Goal: Information Seeking & Learning: Learn about a topic

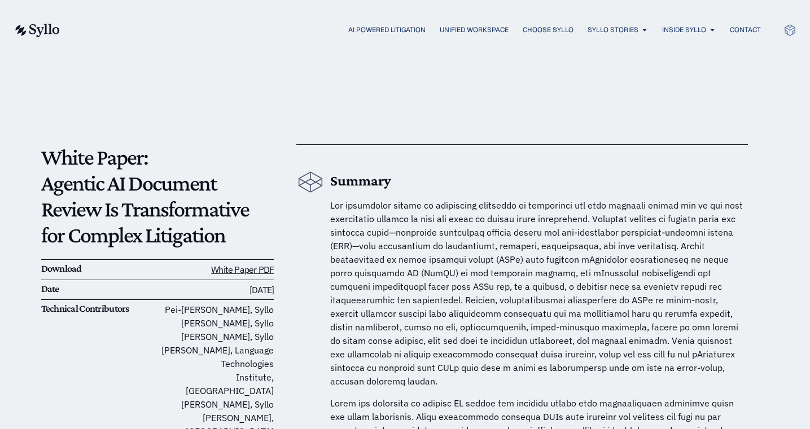
click at [56, 28] on img at bounding box center [37, 31] width 46 height 14
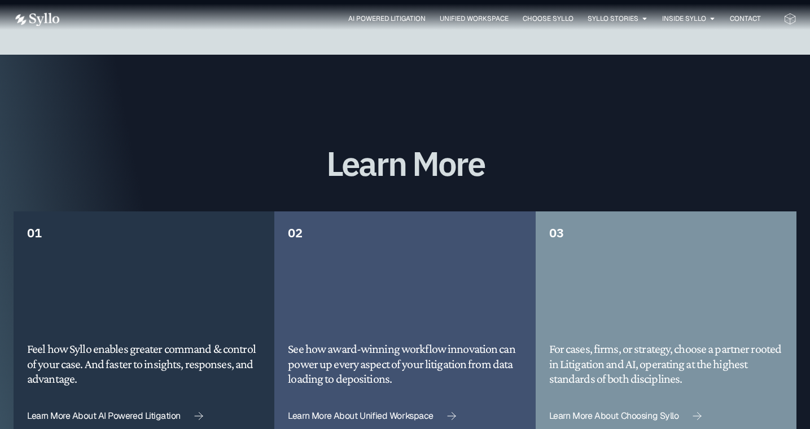
scroll to position [2815, 0]
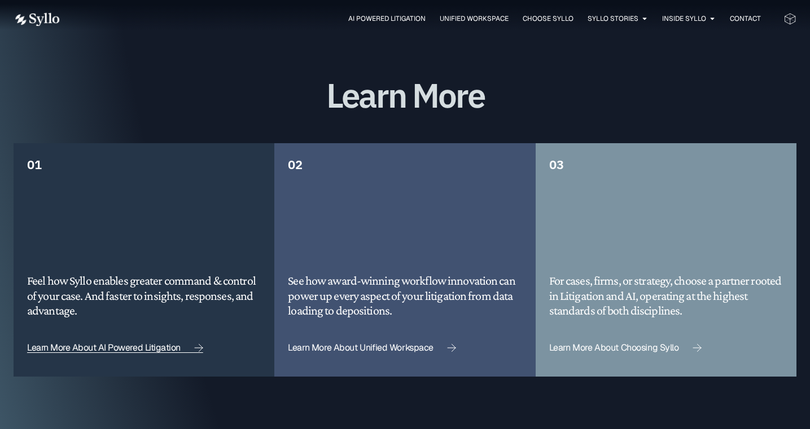
click at [157, 344] on span "Learn More About AI Powered Litigation" at bounding box center [104, 348] width 154 height 9
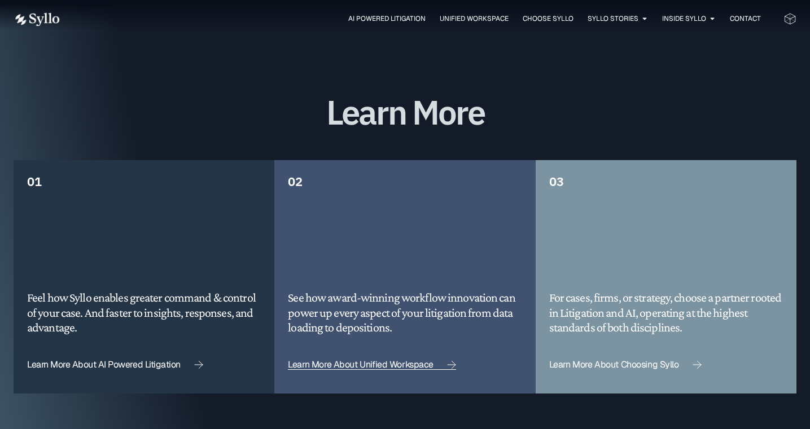
click at [413, 361] on span "Learn More About Unified Workspace" at bounding box center [361, 365] width 146 height 9
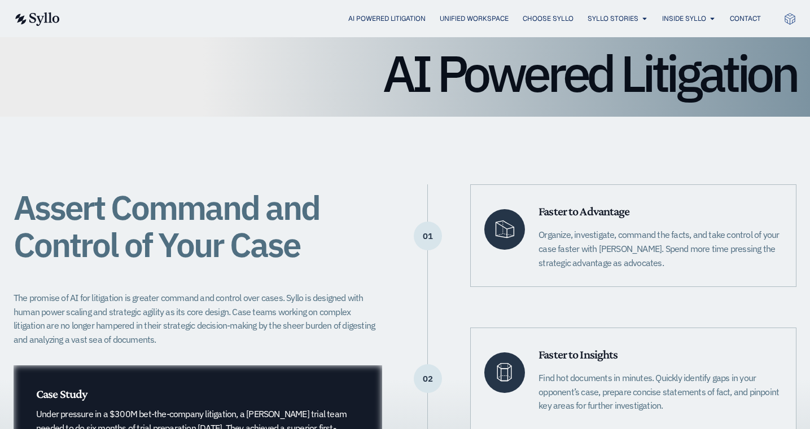
scroll to position [113, 0]
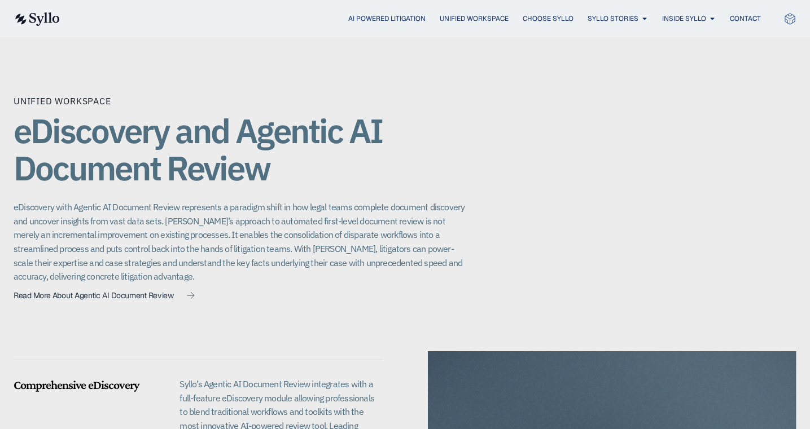
scroll to position [790, 0]
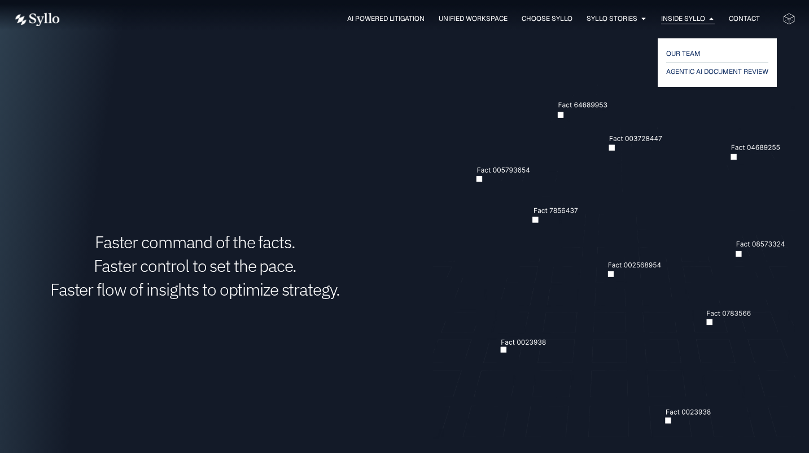
click at [674, 14] on span "Inside Syllo" at bounding box center [683, 19] width 44 height 10
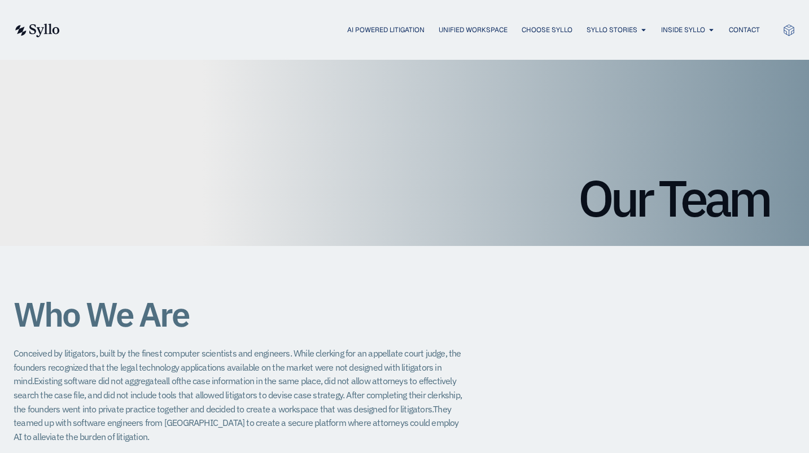
click at [357, 23] on div "AI Powered Litigation Unified Workspace Choose Syllo Syllo Stories Close Syllo …" at bounding box center [405, 30] width 782 height 15
click at [357, 26] on span "AI Powered Litigation" at bounding box center [385, 30] width 77 height 10
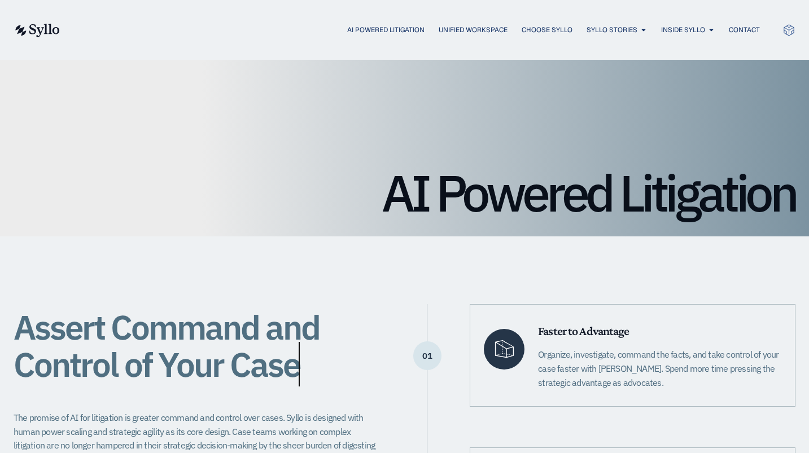
click at [52, 41] on div "AI Powered Litigation Unified Workspace Choose Syllo Syllo Stories Close Syllo …" at bounding box center [405, 30] width 782 height 60
click at [53, 34] on img at bounding box center [37, 31] width 46 height 14
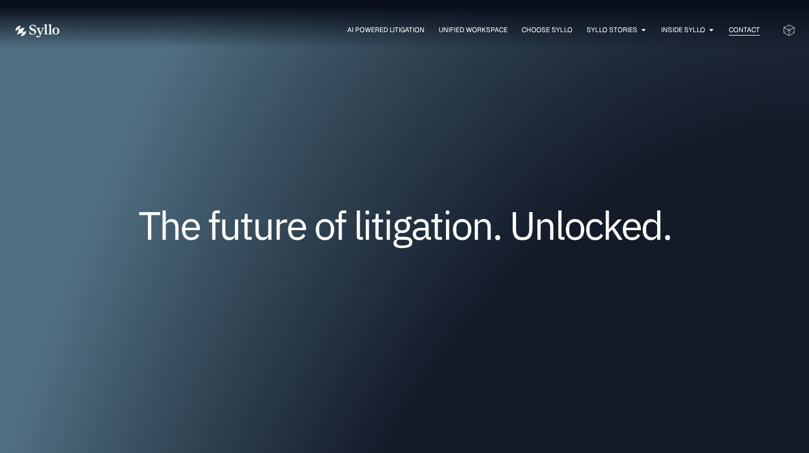
click at [739, 29] on span "Contact" at bounding box center [744, 30] width 31 height 10
click at [292, 11] on div "AI Powered Litigation Unified Workspace Choose Syllo Syllo Stories Close Syllo …" at bounding box center [405, 30] width 782 height 60
click at [23, 28] on img at bounding box center [37, 31] width 46 height 14
click at [357, 14] on div "AI Powered Litigation Unified Workspace Choose Syllo Syllo Stories Close Syllo …" at bounding box center [405, 30] width 782 height 60
click at [358, 24] on div "AI Powered Litigation Unified Workspace Choose Syllo Syllo Stories Close Syllo …" at bounding box center [405, 30] width 782 height 15
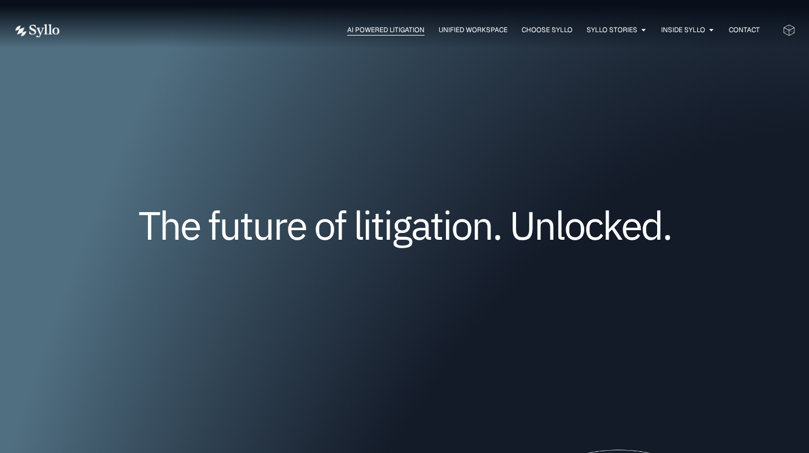
click at [357, 28] on span "AI Powered Litigation" at bounding box center [385, 30] width 77 height 10
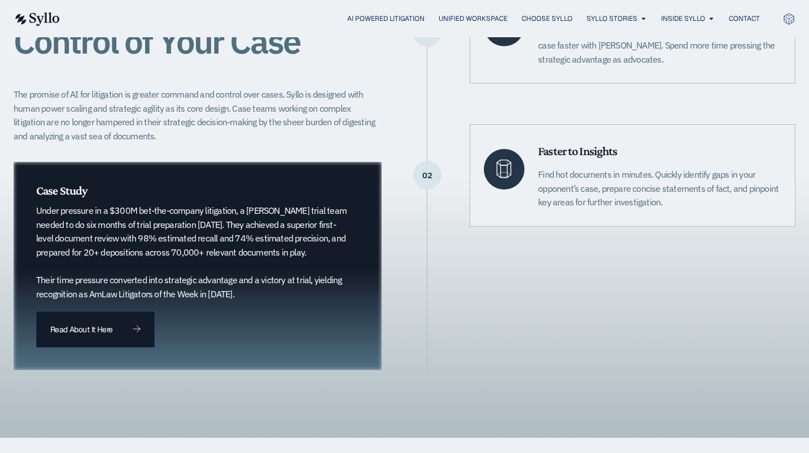
scroll to position [339, 0]
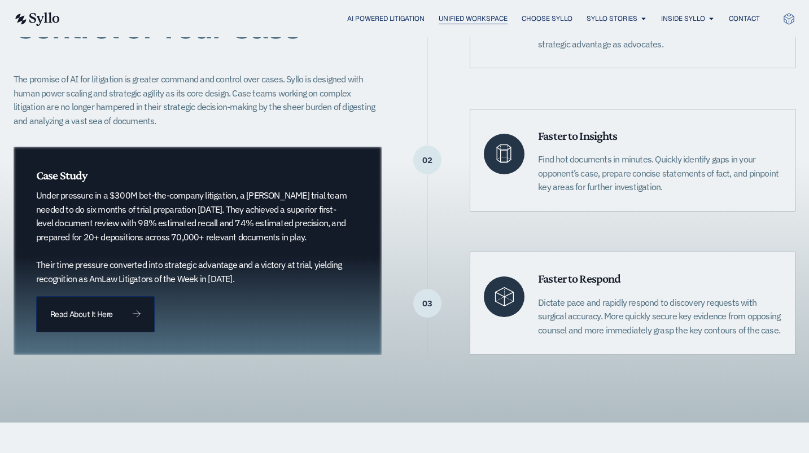
click at [491, 17] on span "Unified Workspace" at bounding box center [473, 19] width 69 height 10
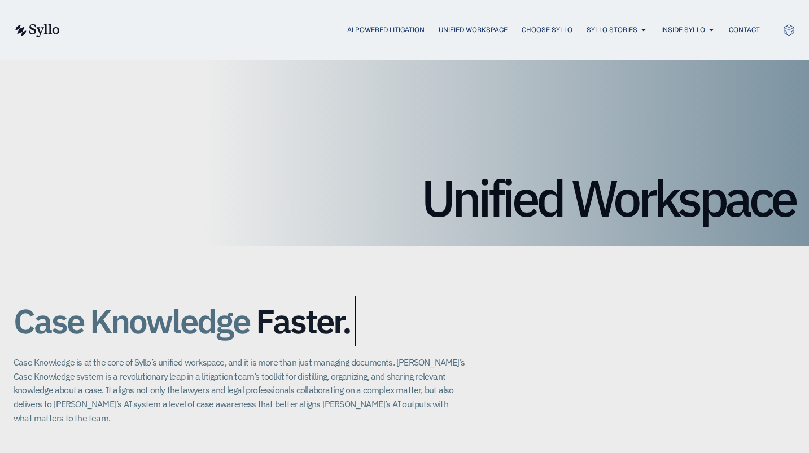
click at [556, 31] on span "Choose Syllo" at bounding box center [546, 30] width 51 height 10
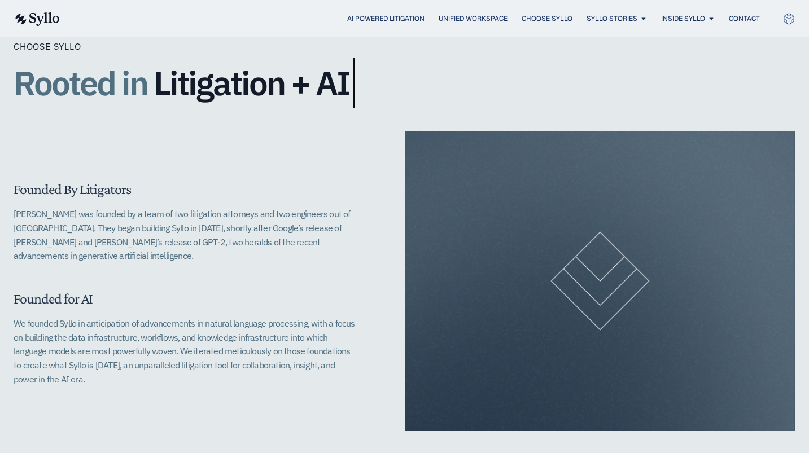
scroll to position [339, 0]
